Goal: Information Seeking & Learning: Find specific fact

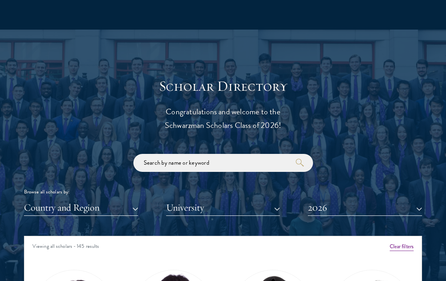
scroll to position [816, 0]
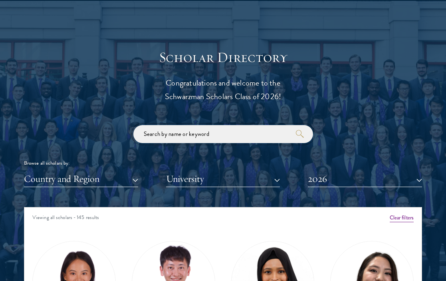
click at [196, 139] on input "search" at bounding box center [223, 134] width 180 height 18
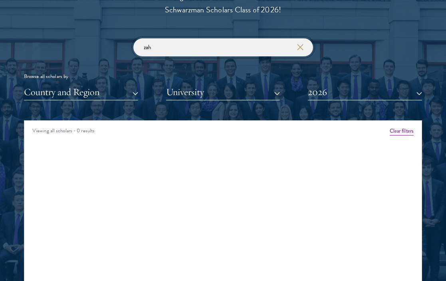
scroll to position [904, 0]
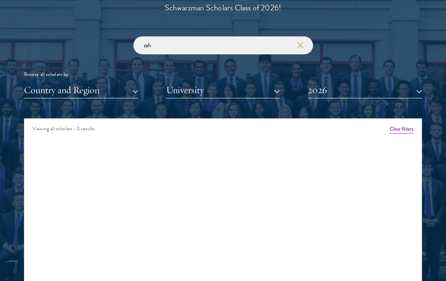
click at [196, 132] on div "Viewing all scholars - 0 results" at bounding box center [222, 130] width 397 height 22
click at [205, 48] on input "zah" at bounding box center [223, 45] width 180 height 18
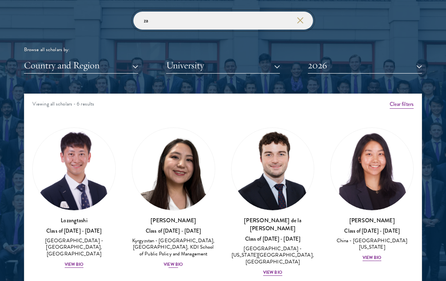
scroll to position [806, 0]
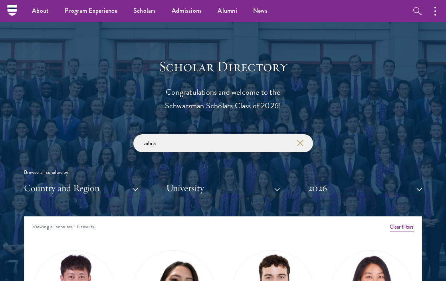
type input "zahrah"
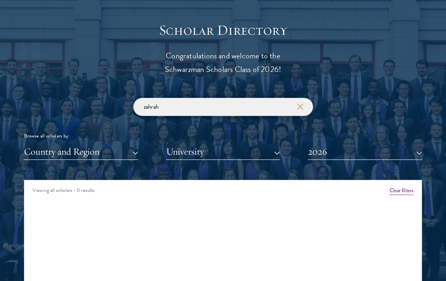
scroll to position [846, 0]
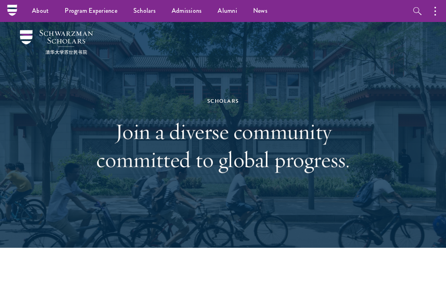
scroll to position [816, 0]
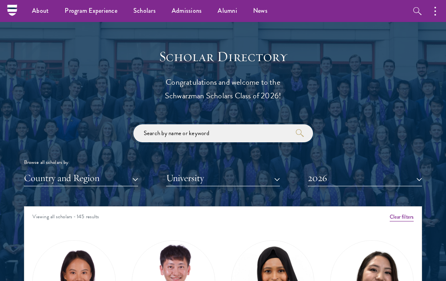
click at [184, 127] on input "search" at bounding box center [223, 133] width 180 height 18
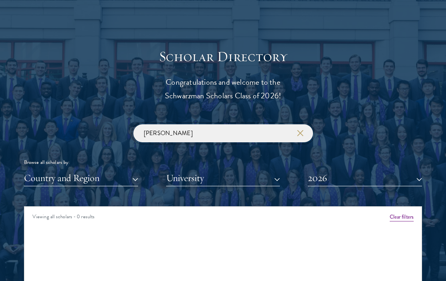
scroll to position [882, 0]
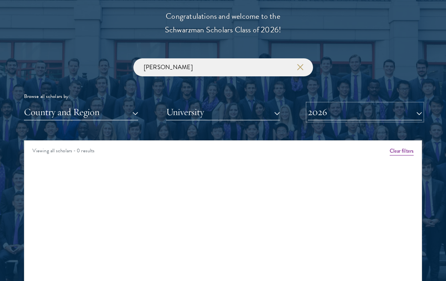
click at [330, 118] on button "2026" at bounding box center [365, 112] width 114 height 16
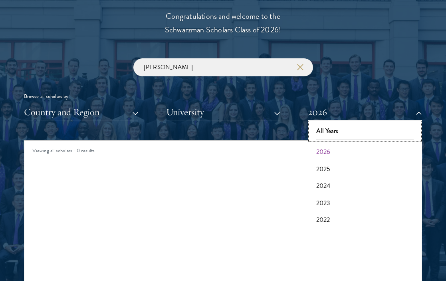
click at [327, 128] on button "All Years" at bounding box center [364, 131] width 109 height 17
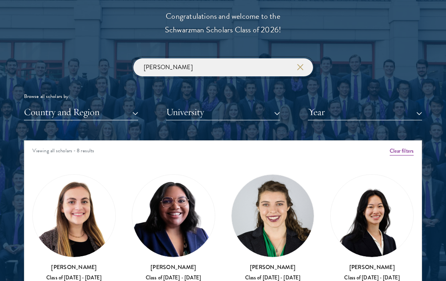
click at [214, 70] on input "jessica" at bounding box center [223, 67] width 180 height 18
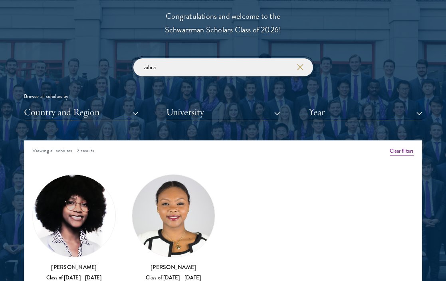
click at [213, 66] on input "zahra" at bounding box center [223, 67] width 180 height 18
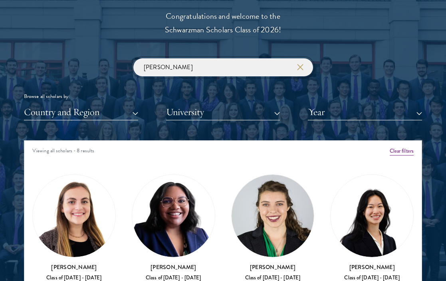
click at [154, 61] on input "jessica" at bounding box center [223, 67] width 180 height 18
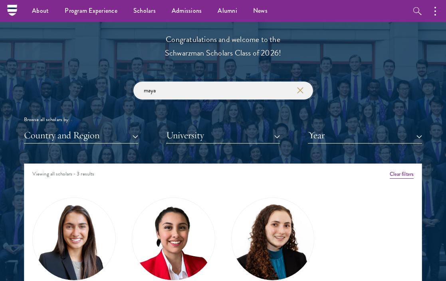
scroll to position [855, 0]
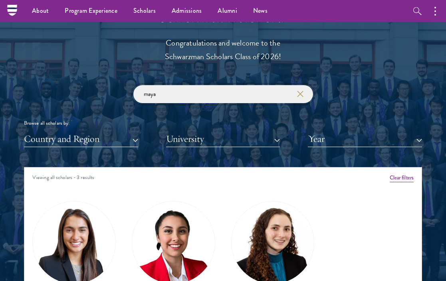
type input "maya"
